Goal: Task Accomplishment & Management: Manage account settings

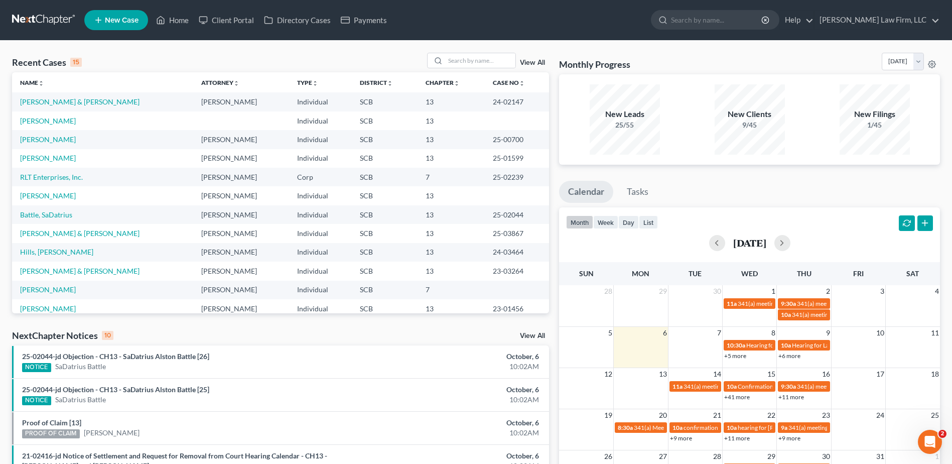
drag, startPoint x: 53, startPoint y: 25, endPoint x: 62, endPoint y: 23, distance: 9.7
click at [53, 25] on link at bounding box center [44, 20] width 64 height 18
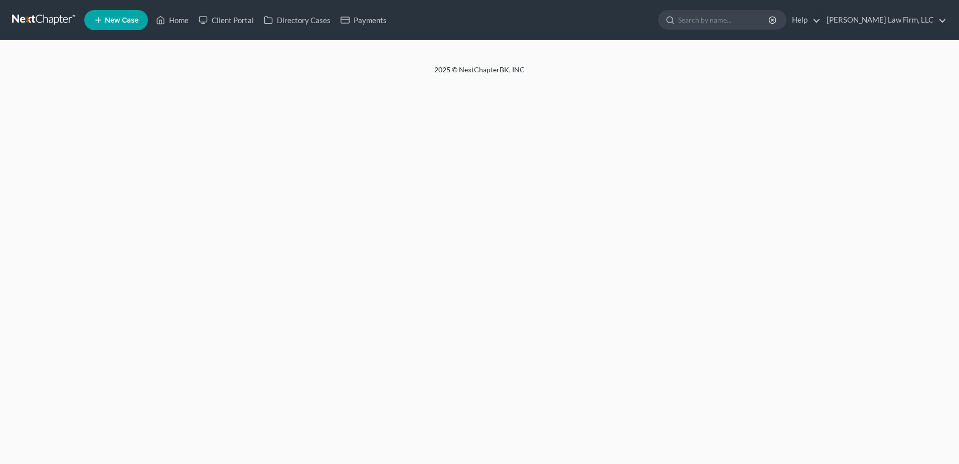
click at [453, 60] on div at bounding box center [479, 53] width 959 height 24
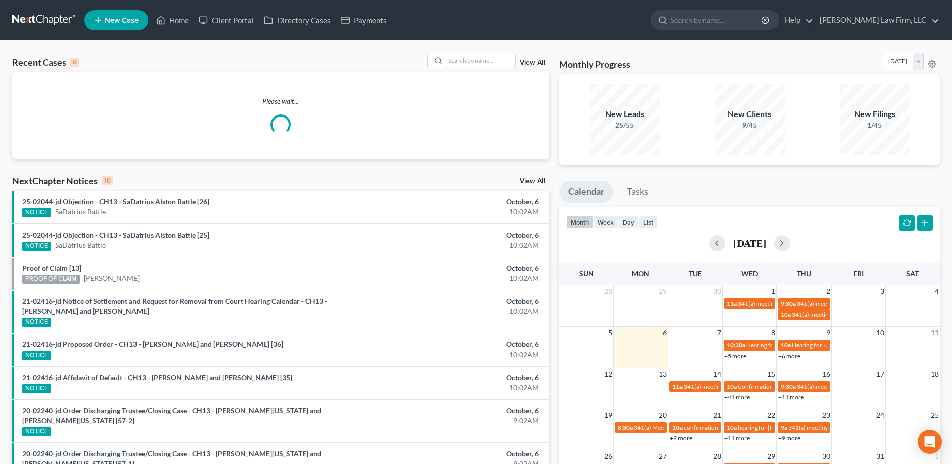
click at [460, 63] on input "search" at bounding box center [480, 60] width 70 height 15
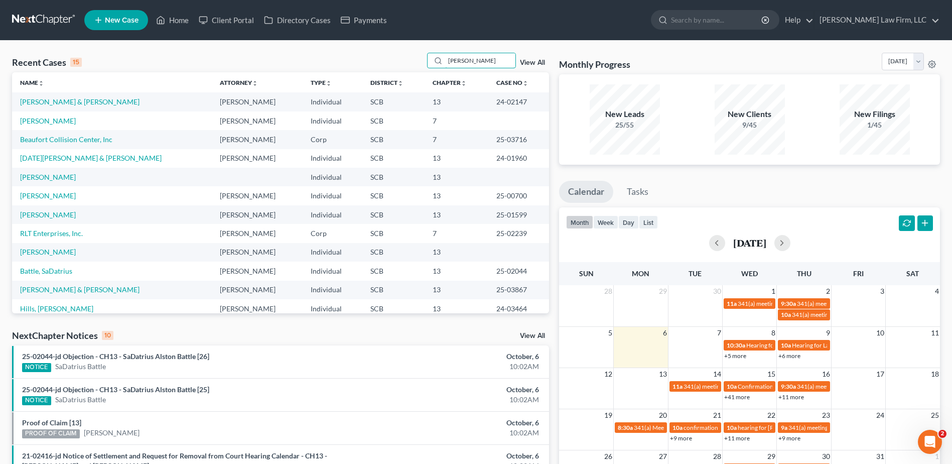
type input "myers"
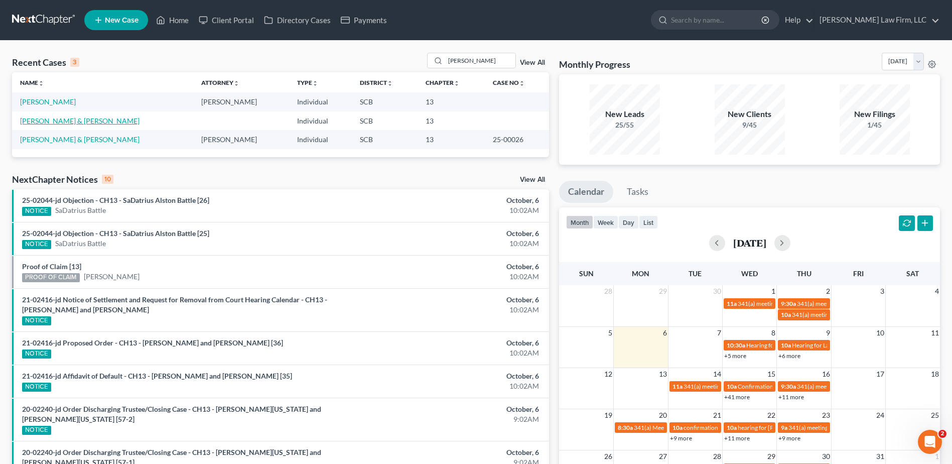
click at [76, 124] on link "[PERSON_NAME] & [PERSON_NAME]" at bounding box center [79, 120] width 119 height 9
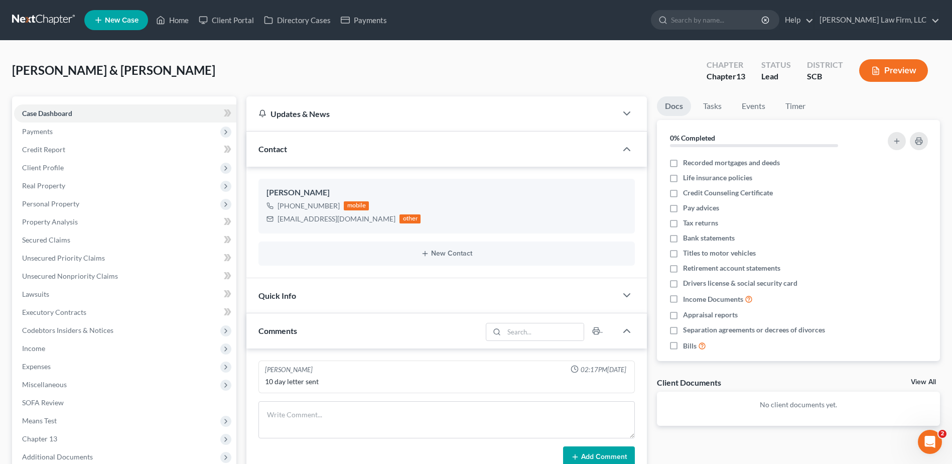
click at [101, 164] on span "Client Profile" at bounding box center [125, 168] width 222 height 18
click at [95, 134] on span "Payments" at bounding box center [125, 131] width 222 height 18
click at [105, 153] on link "Invoices" at bounding box center [135, 149] width 202 height 18
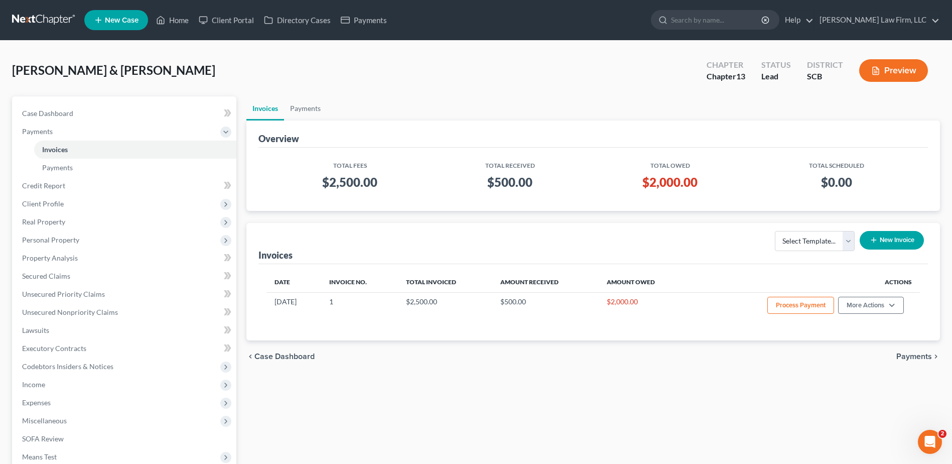
click at [66, 203] on span "Client Profile" at bounding box center [125, 204] width 222 height 18
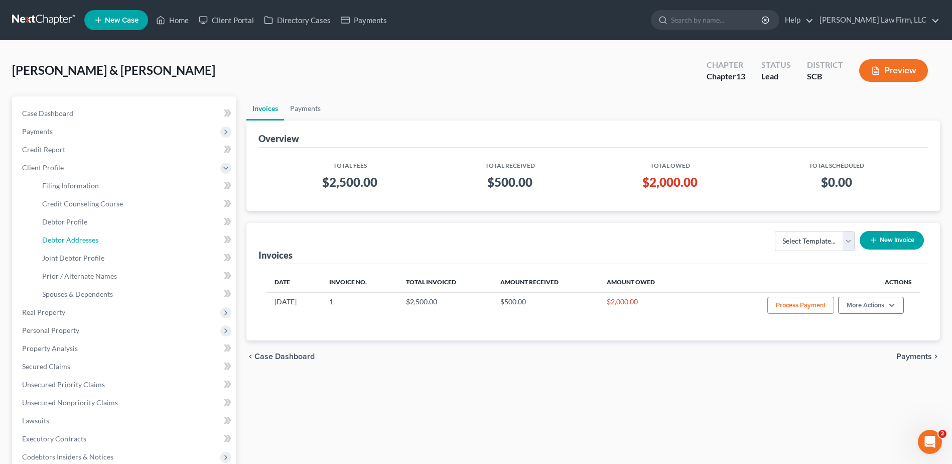
click at [82, 242] on span "Debtor Addresses" at bounding box center [70, 239] width 56 height 9
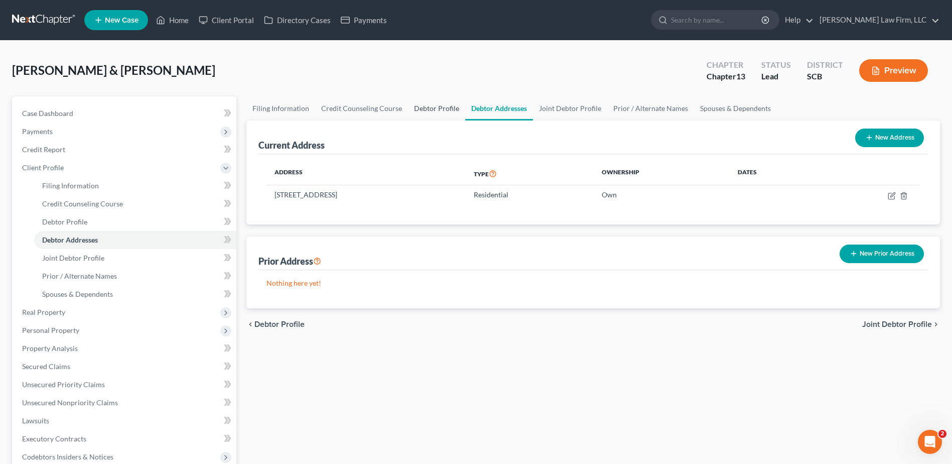
click at [441, 110] on link "Debtor Profile" at bounding box center [436, 108] width 57 height 24
select select "1"
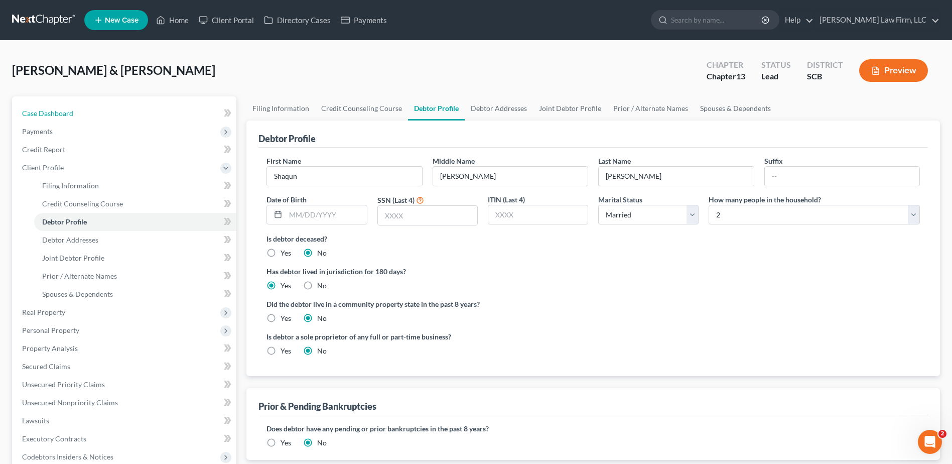
click at [65, 117] on link "Case Dashboard" at bounding box center [125, 113] width 222 height 18
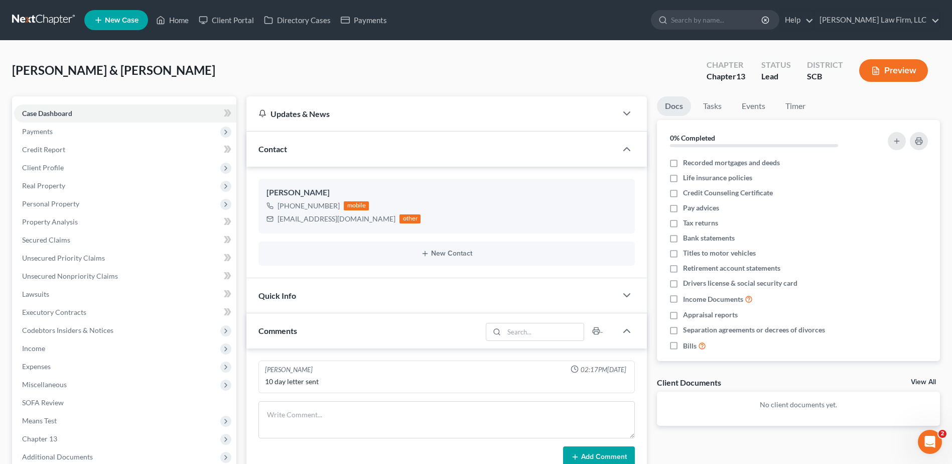
click at [98, 122] on span "Payments" at bounding box center [125, 131] width 222 height 18
click at [84, 161] on link "Payments" at bounding box center [135, 168] width 202 height 18
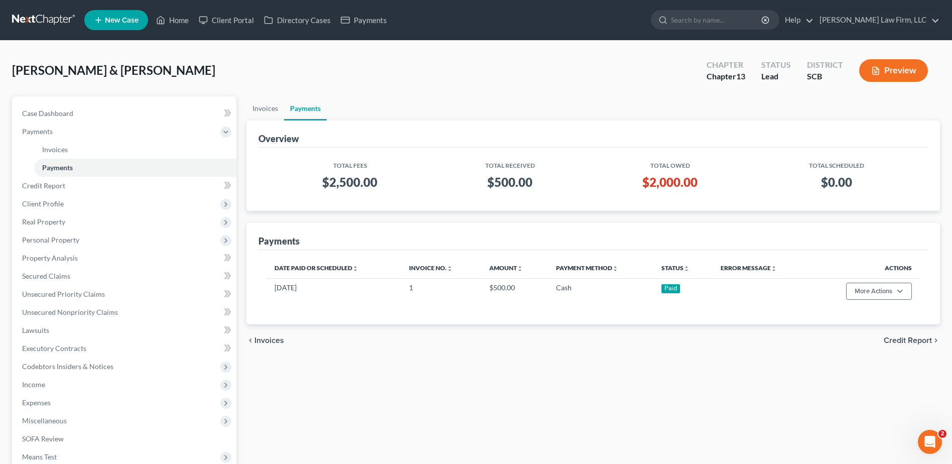
click at [50, 9] on nav "Home New Case Client Portal Directory Cases Payments Meredith Law Firm, LLC aca…" at bounding box center [476, 20] width 952 height 40
click at [70, 16] on link at bounding box center [44, 20] width 64 height 18
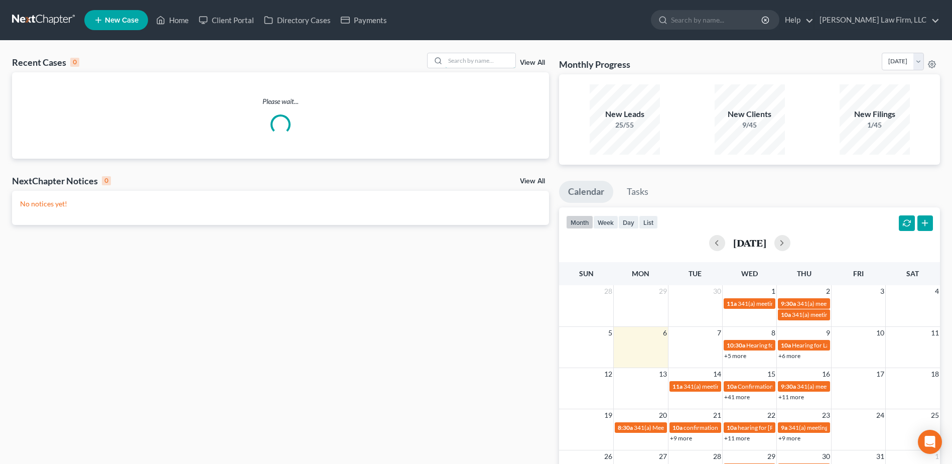
click at [464, 61] on input "search" at bounding box center [480, 60] width 70 height 15
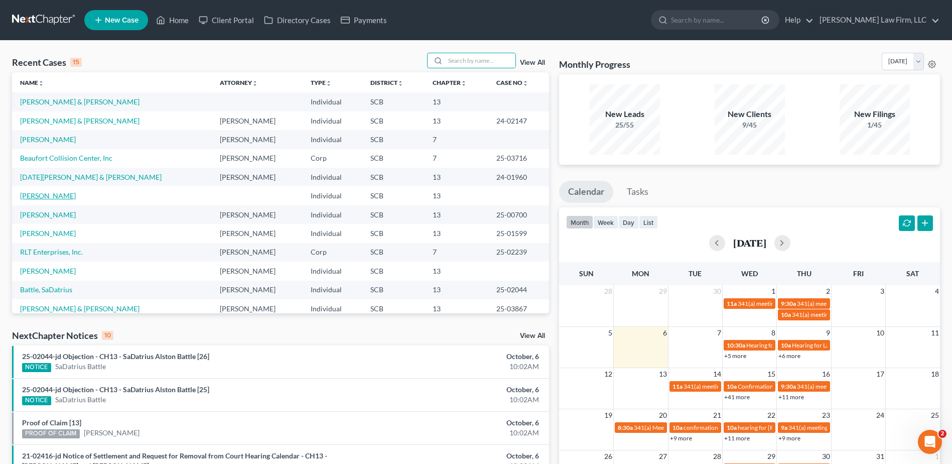
click at [58, 197] on link "[PERSON_NAME]" at bounding box center [48, 195] width 56 height 9
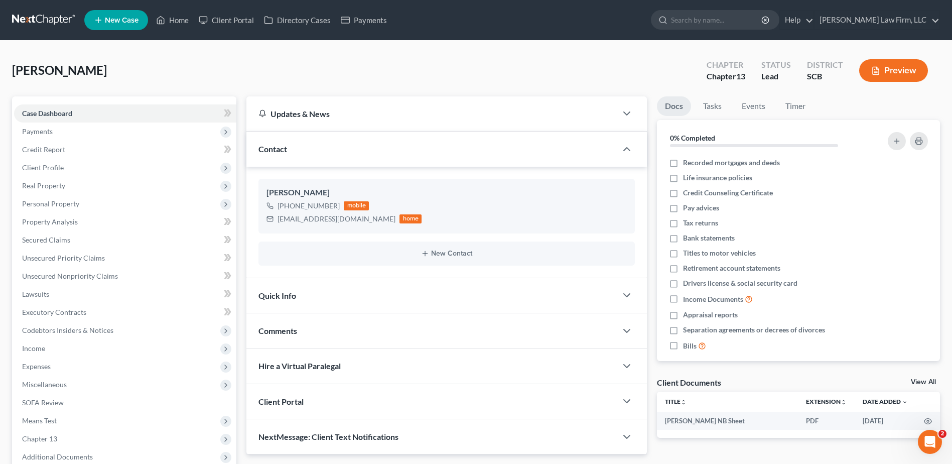
click at [91, 129] on span "Payments" at bounding box center [125, 131] width 222 height 18
click at [91, 159] on link "Payments" at bounding box center [135, 168] width 202 height 18
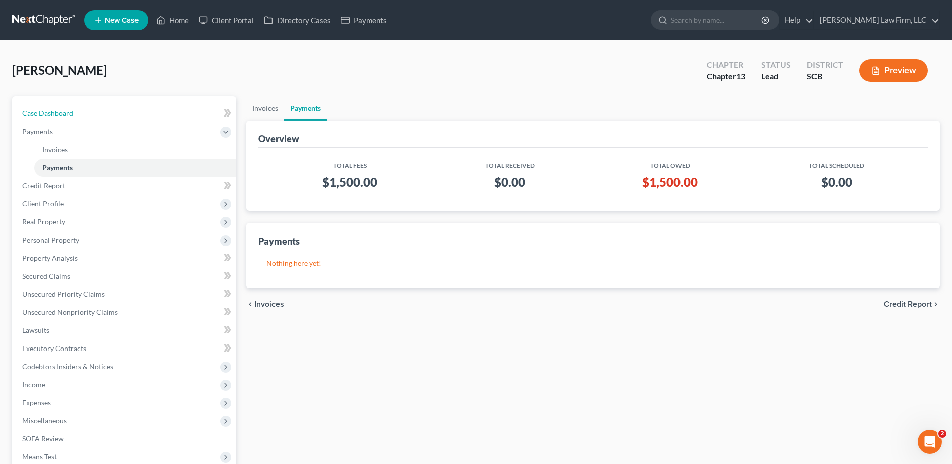
click at [87, 107] on link "Case Dashboard" at bounding box center [125, 113] width 222 height 18
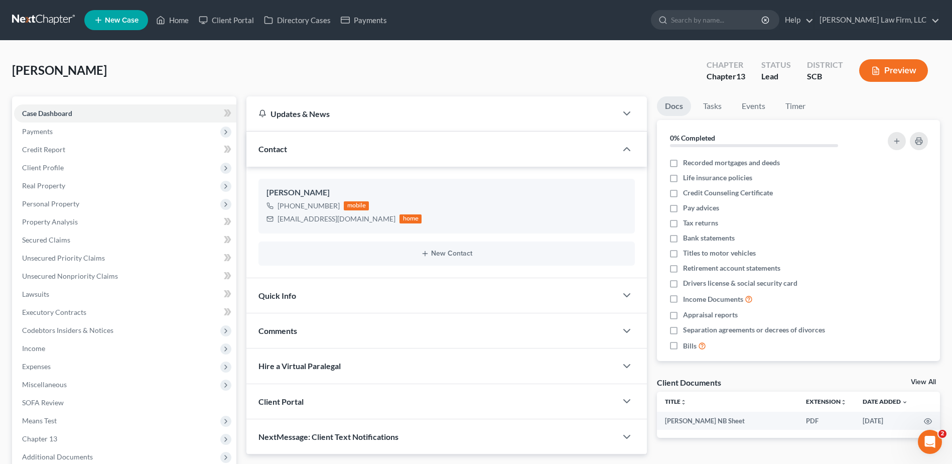
click at [45, 15] on link at bounding box center [44, 20] width 64 height 18
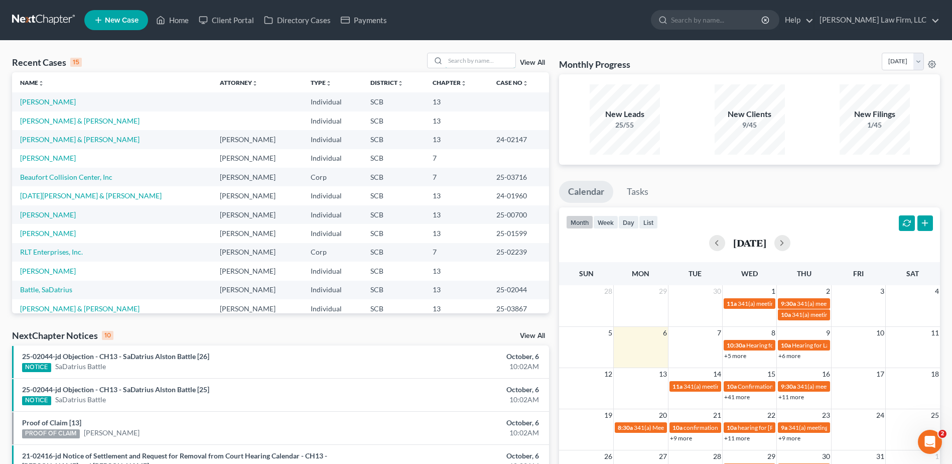
click at [475, 63] on input "search" at bounding box center [480, 60] width 70 height 15
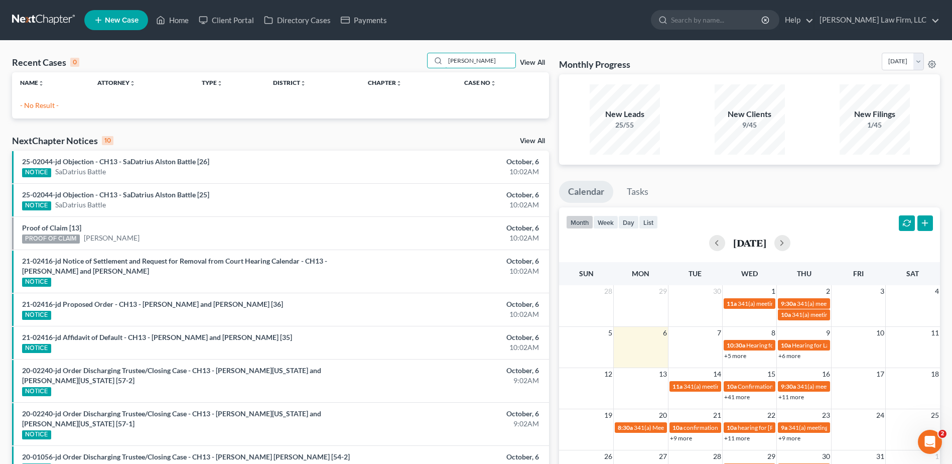
type input "olsen"
drag, startPoint x: 506, startPoint y: 62, endPoint x: 300, endPoint y: 105, distance: 210.8
click at [300, 105] on div "Recent Cases 0 olsen View All Name unfold_more expand_more expand_less Attorney…" at bounding box center [280, 86] width 537 height 66
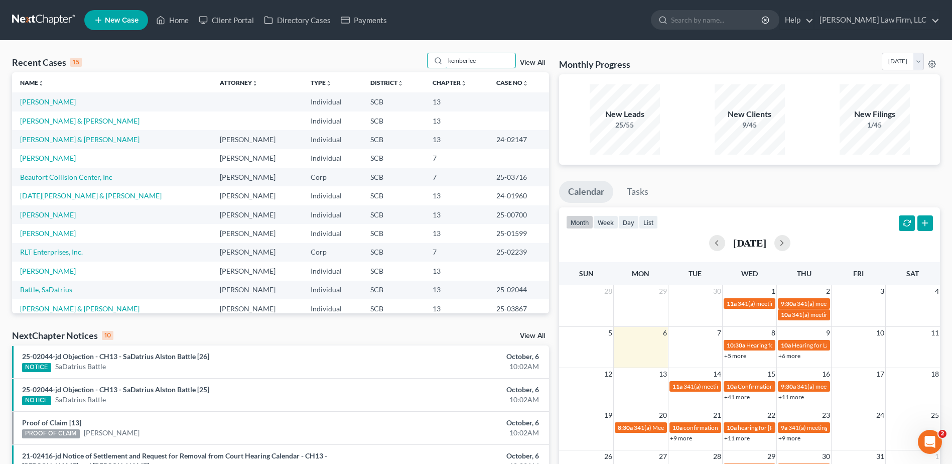
type input "kemberlee"
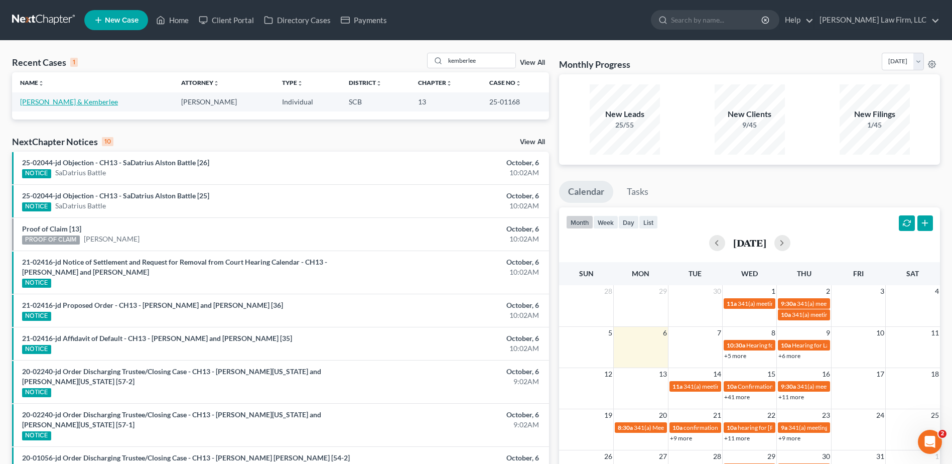
click at [100, 102] on link "Martz, Bradford & Kemberlee" at bounding box center [69, 101] width 98 height 9
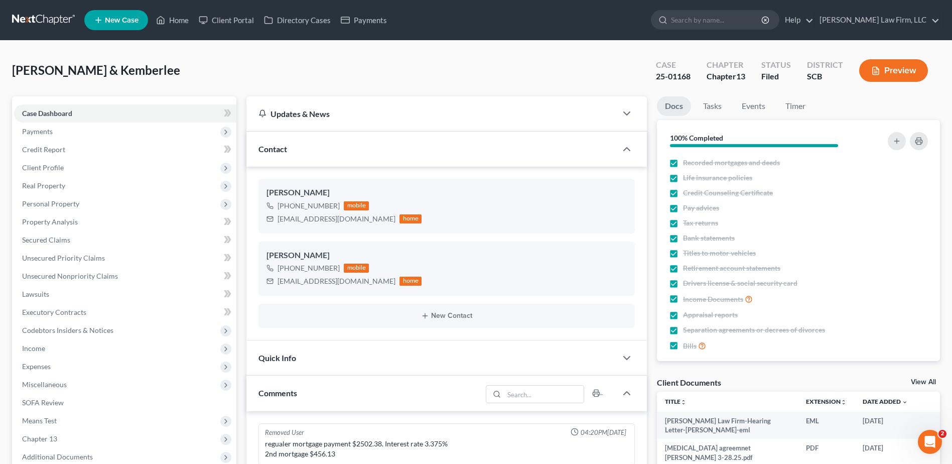
scroll to position [849, 0]
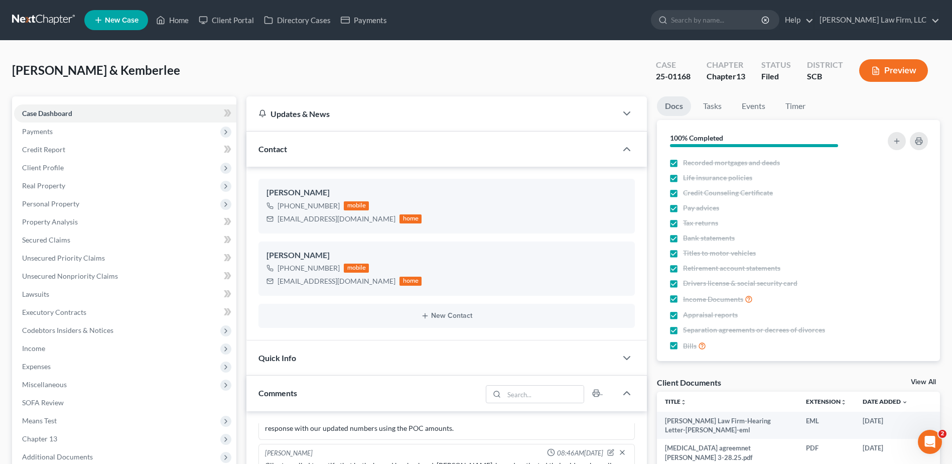
click at [87, 133] on span "Payments" at bounding box center [125, 131] width 222 height 18
click at [123, 149] on link "Invoices" at bounding box center [135, 149] width 202 height 18
